Goal: Transaction & Acquisition: Download file/media

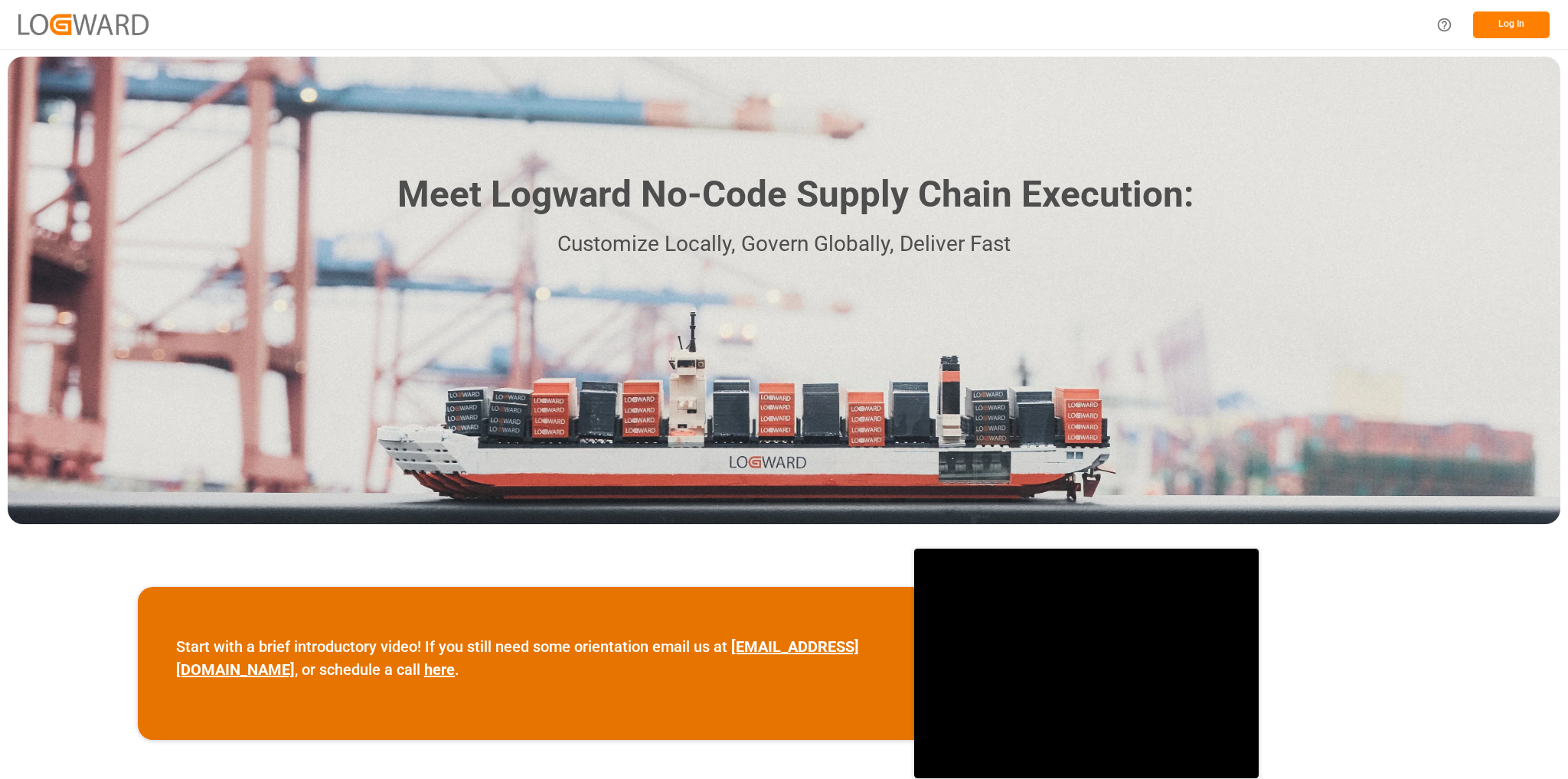
click at [1498, 28] on button "Log In" at bounding box center [1511, 24] width 77 height 27
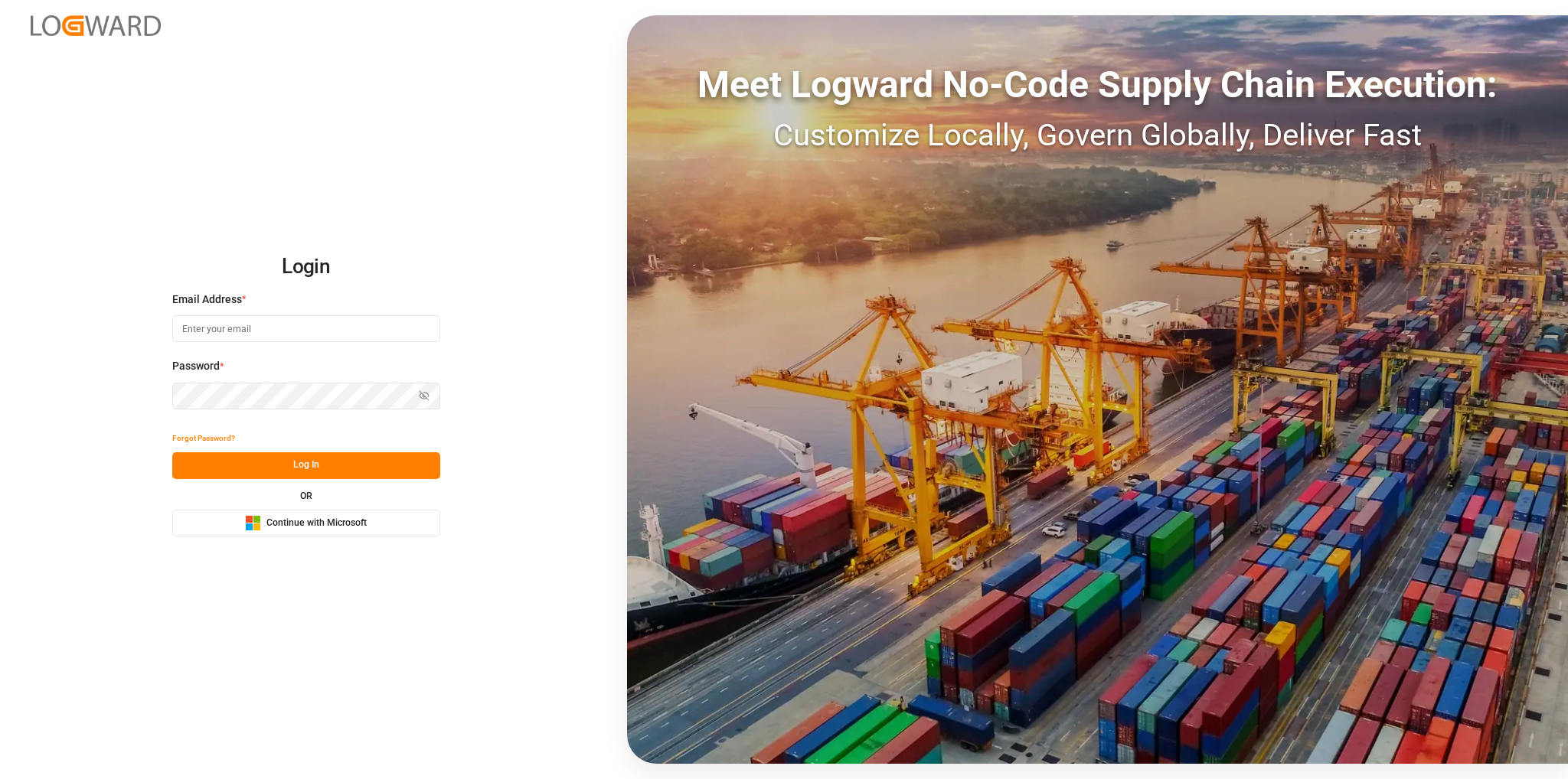
drag, startPoint x: 339, startPoint y: 513, endPoint x: 341, endPoint y: 526, distance: 13.2
click at [341, 525] on button "Microsoft Logo Continue with Microsoft" at bounding box center [306, 523] width 268 height 27
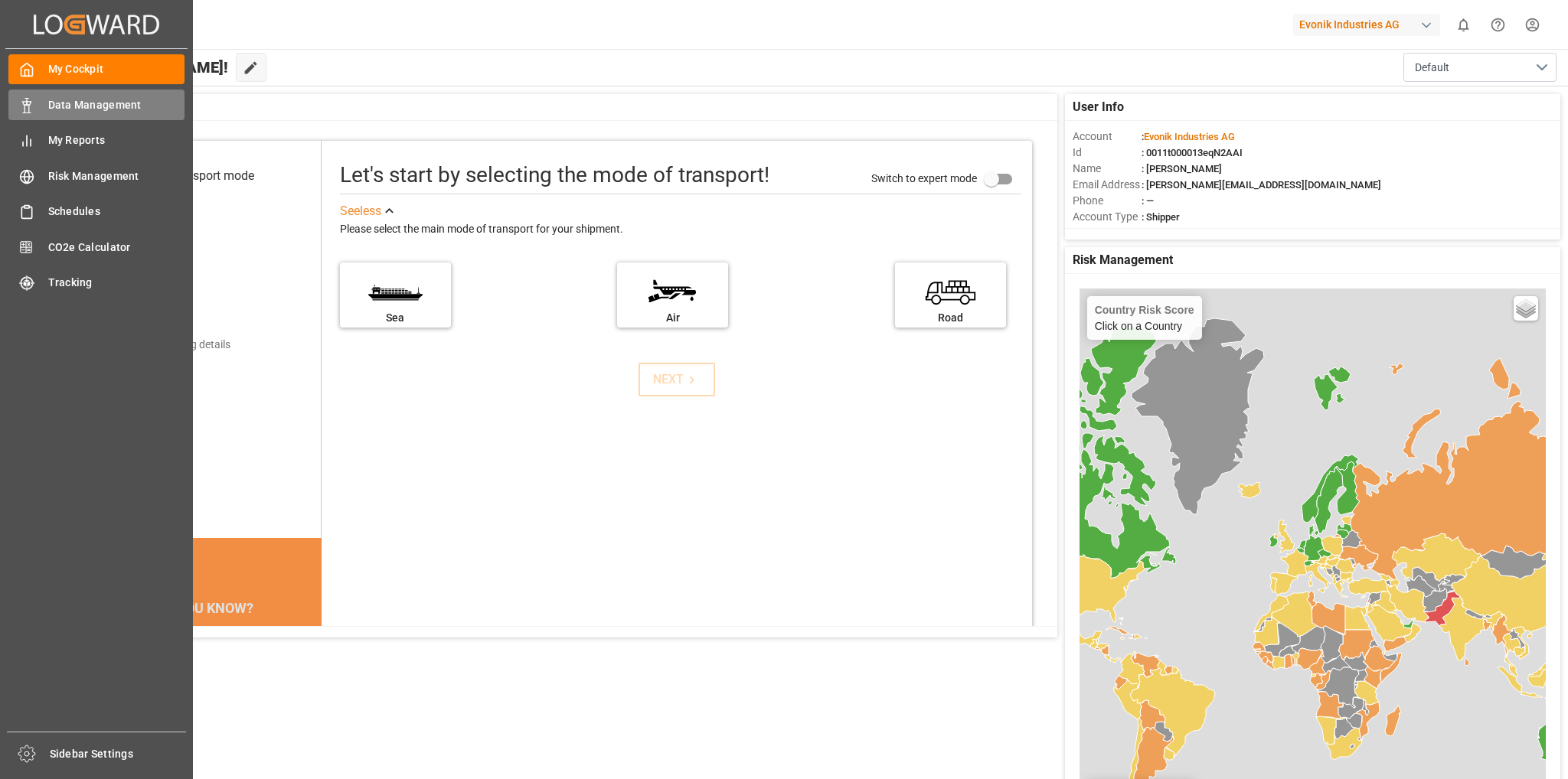
click at [57, 98] on span "Data Management" at bounding box center [116, 105] width 137 height 16
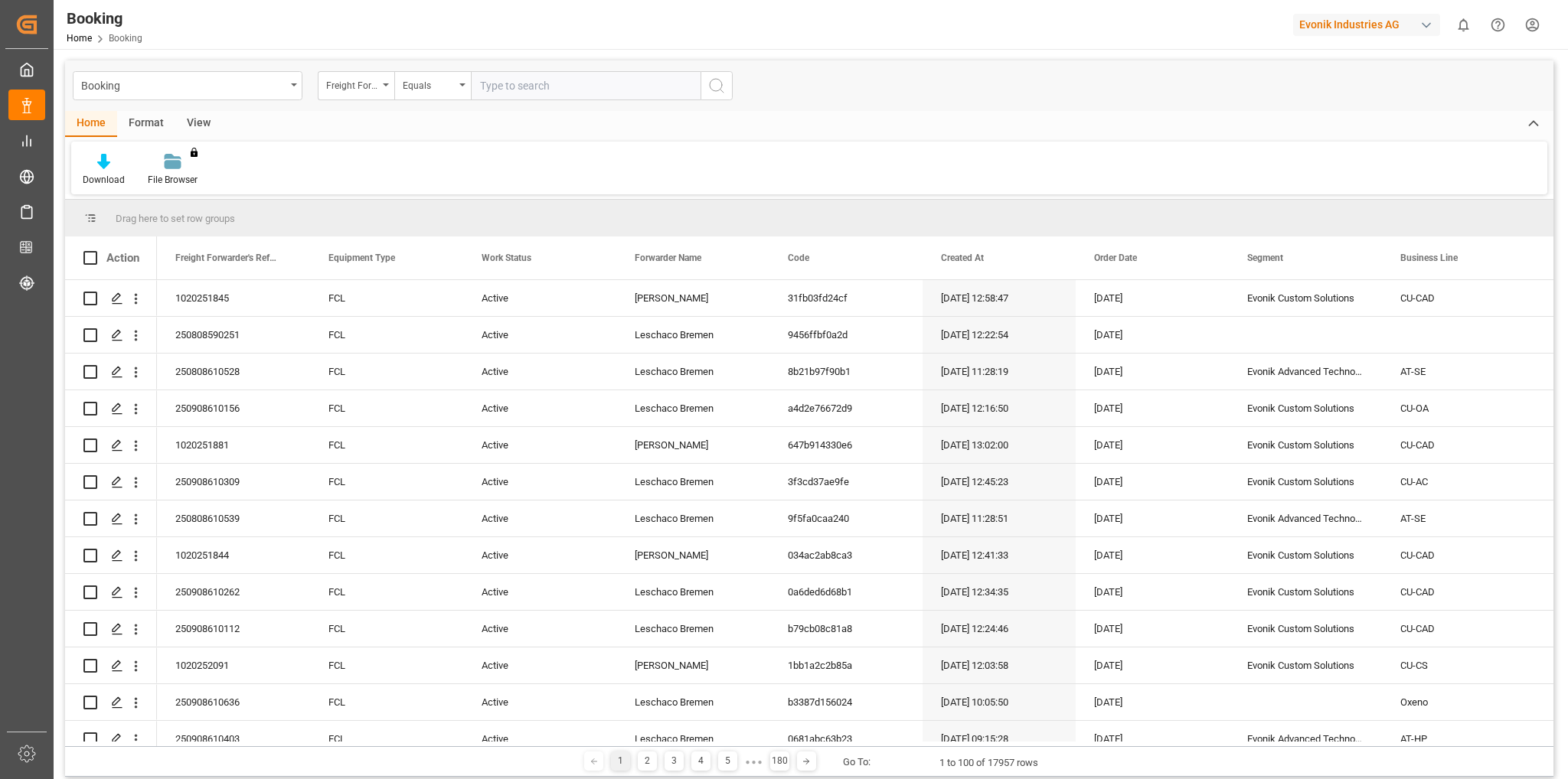
click at [101, 169] on icon at bounding box center [103, 161] width 13 height 15
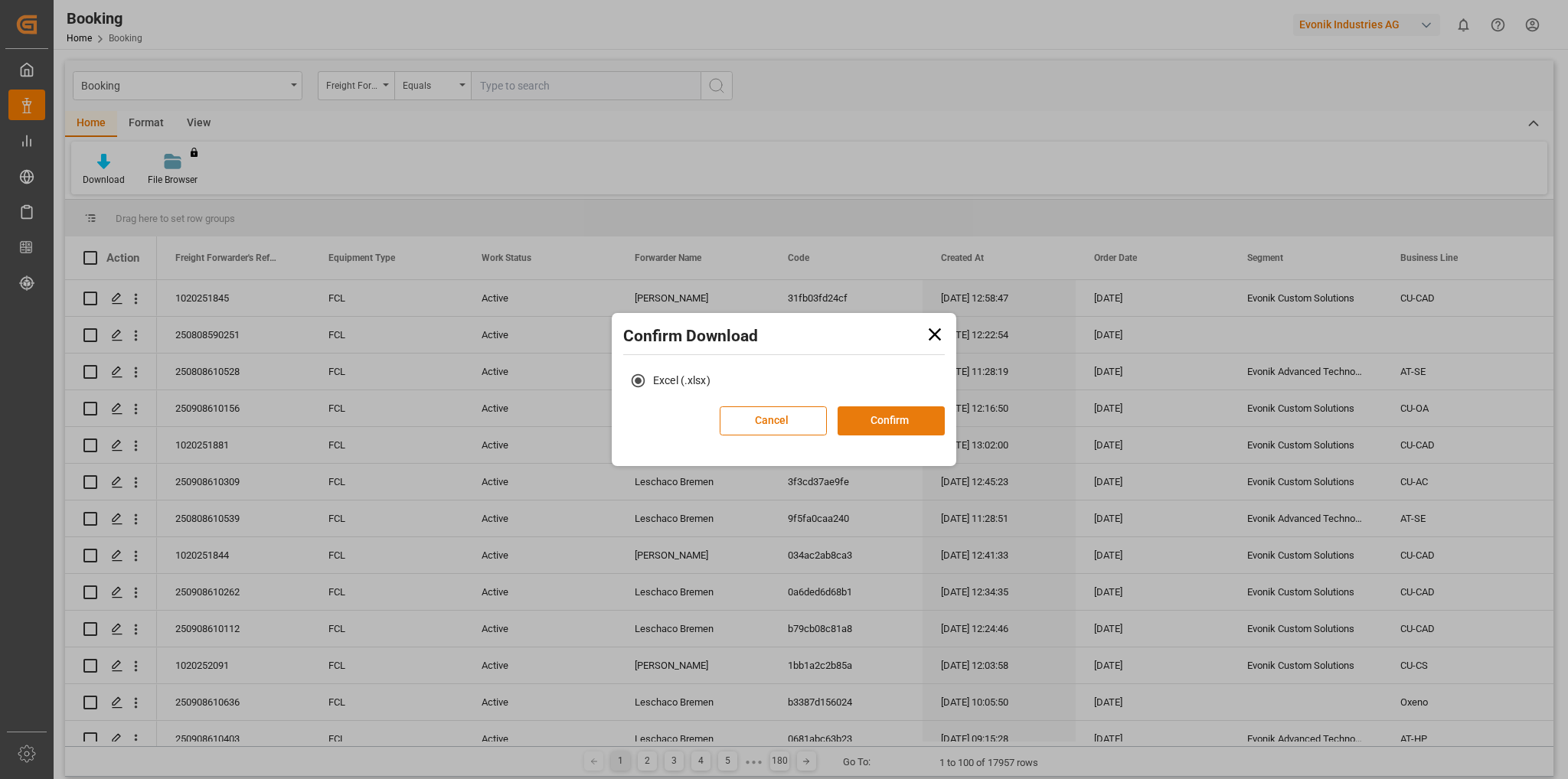
click at [881, 419] on button "Confirm" at bounding box center [891, 421] width 107 height 29
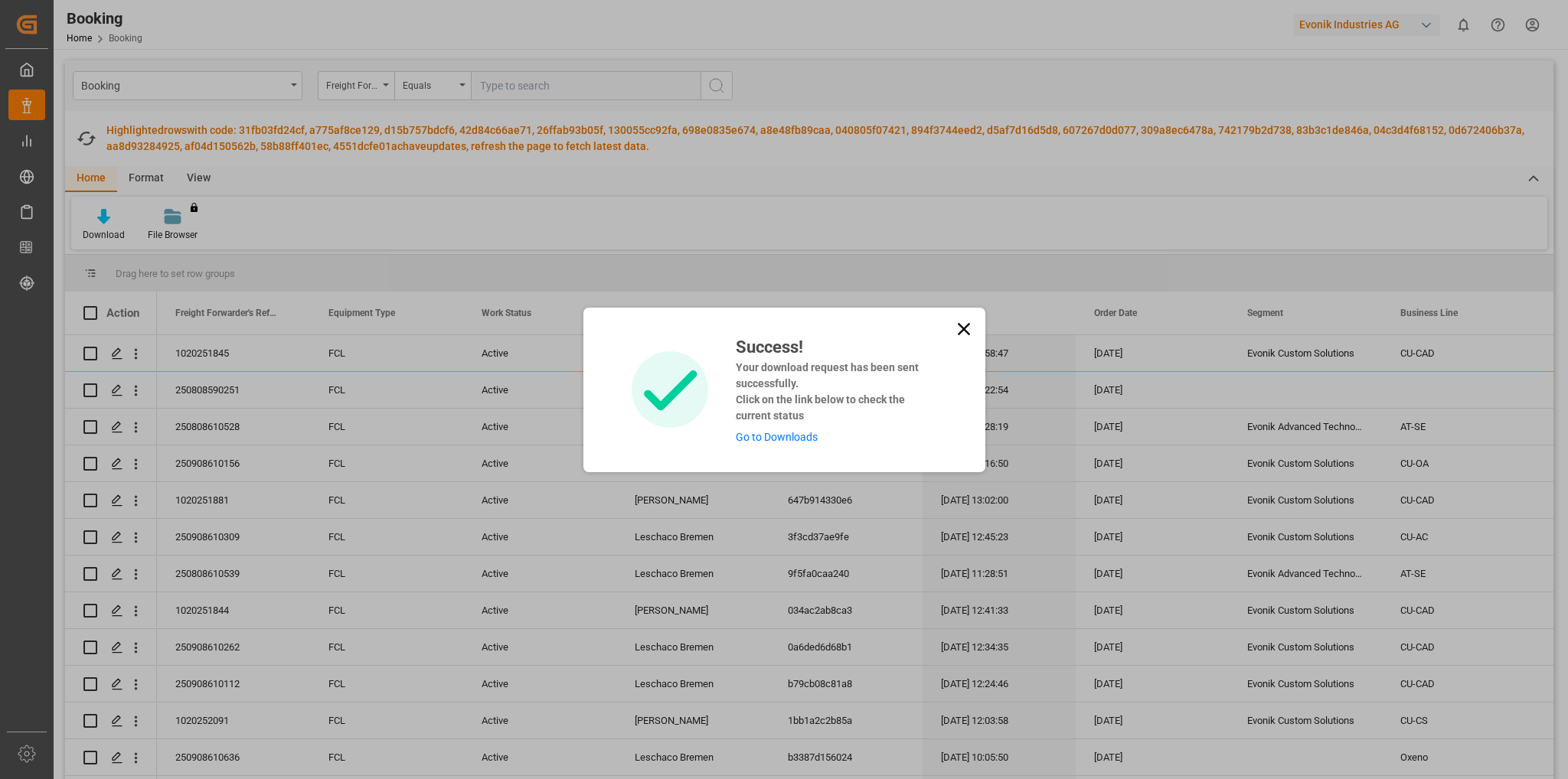
click at [770, 433] on link "Go to Downloads" at bounding box center [777, 436] width 82 height 12
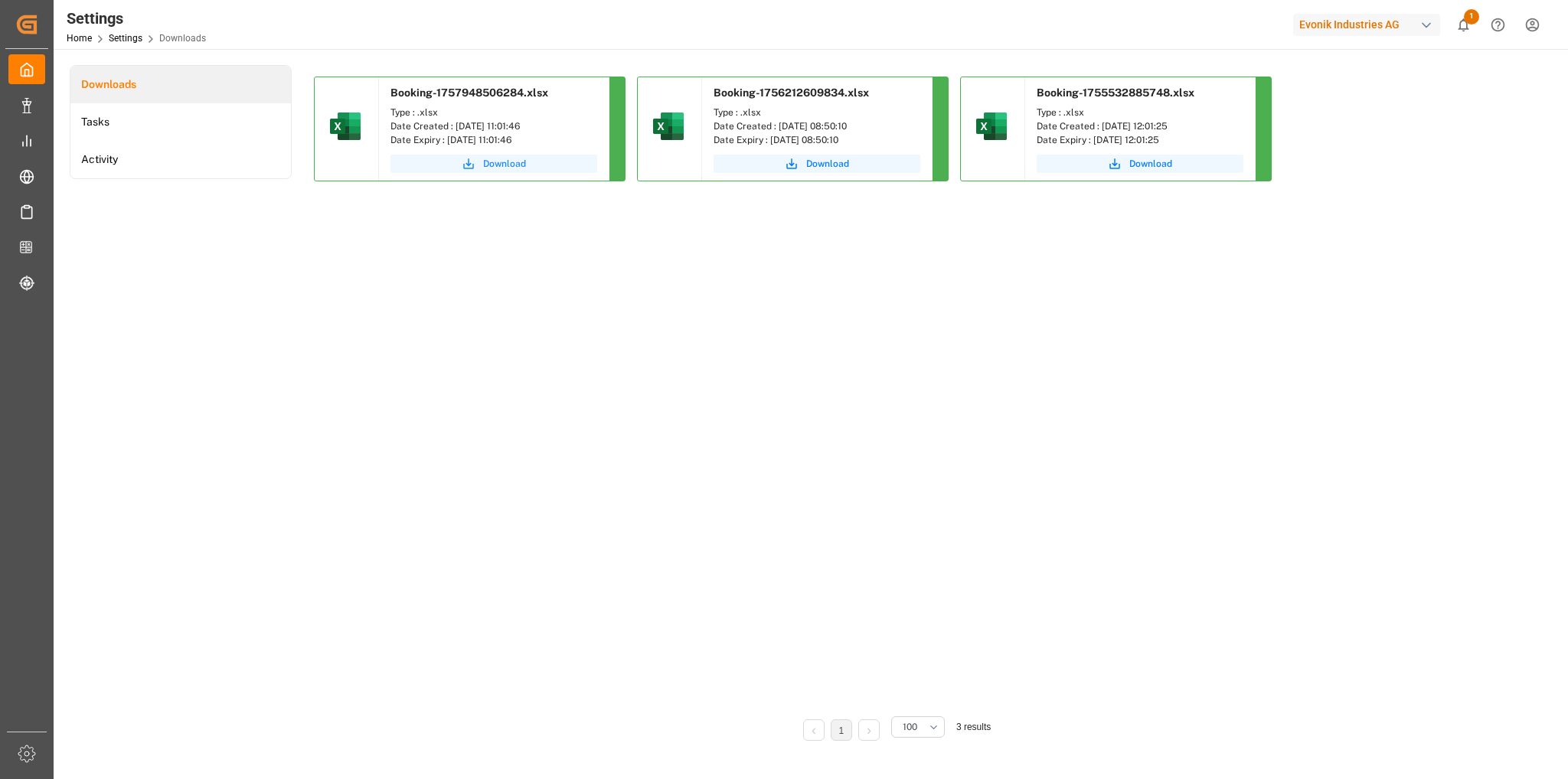
click at [518, 160] on span "Download" at bounding box center [504, 164] width 43 height 14
click at [1465, 25] on icon "show 1 new notifications" at bounding box center [1464, 25] width 16 height 16
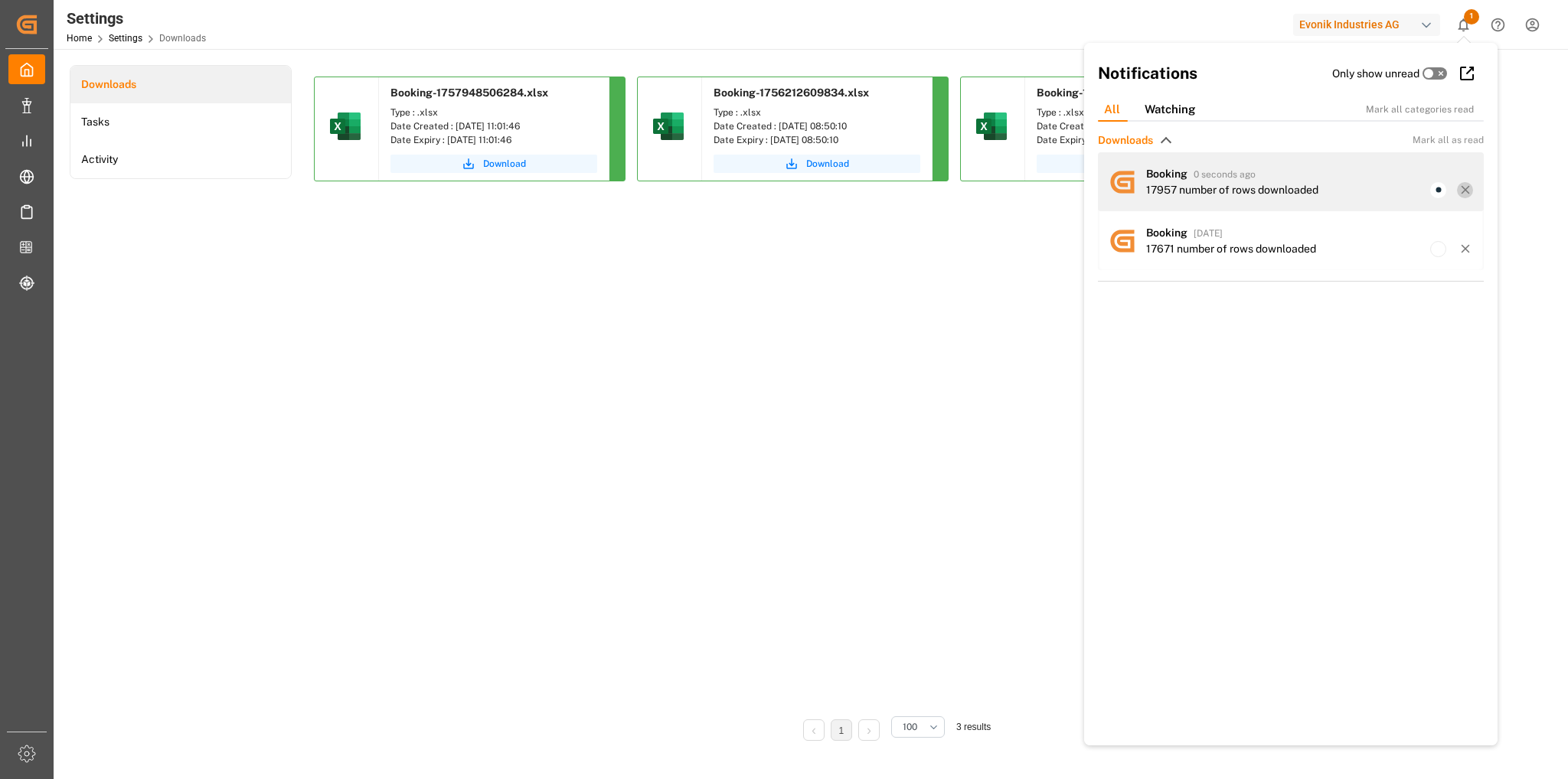
click at [1460, 187] on icon at bounding box center [1465, 190] width 14 height 14
click at [1461, 192] on line at bounding box center [1465, 190] width 7 height 7
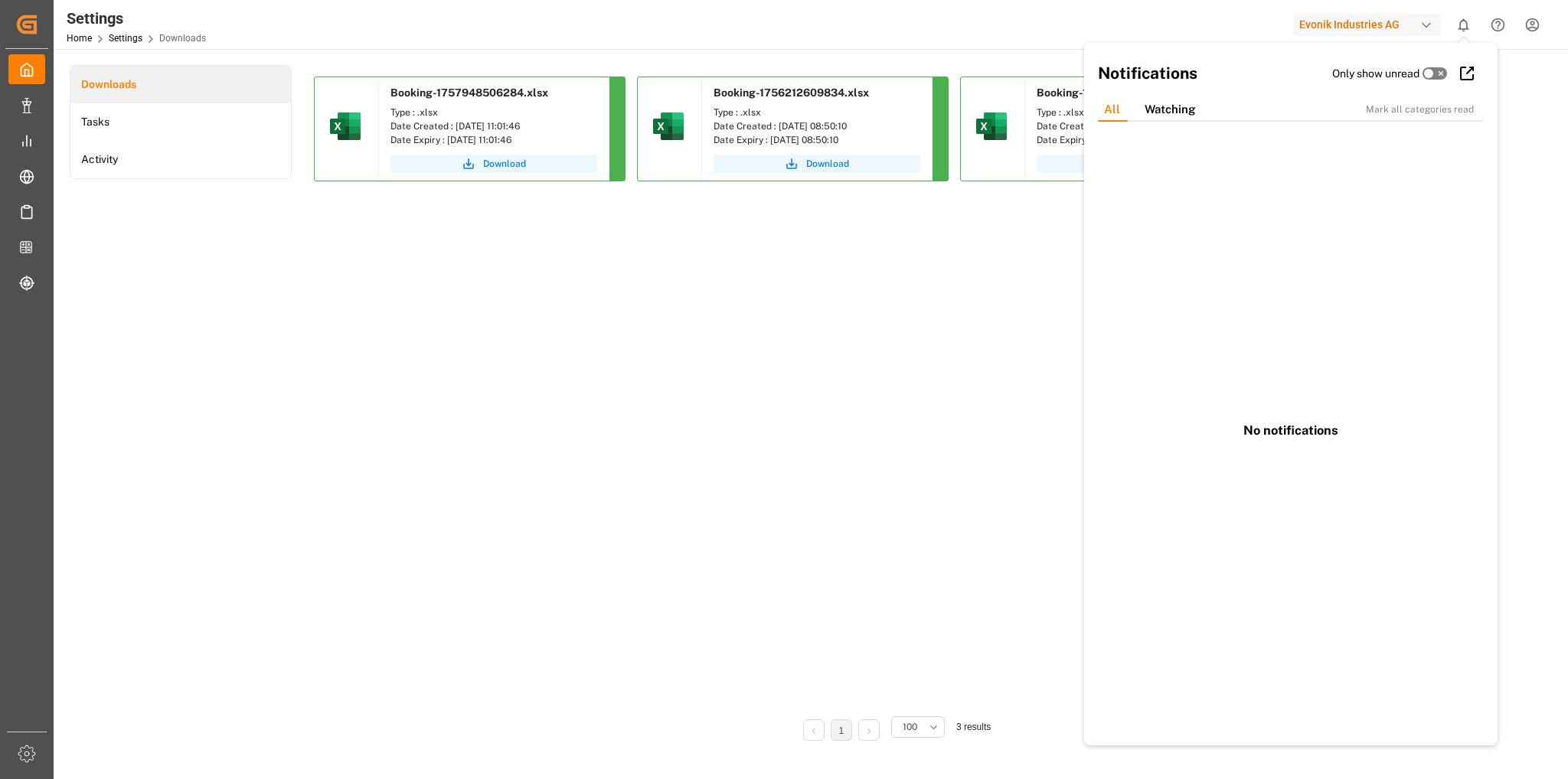
click at [1531, 216] on div "Downloads Tasks Activity Booking-1757948506284.xlsx Type : .xlsx Date Created :…" at bounding box center [809, 414] width 1479 height 698
